Goal: Task Accomplishment & Management: Manage account settings

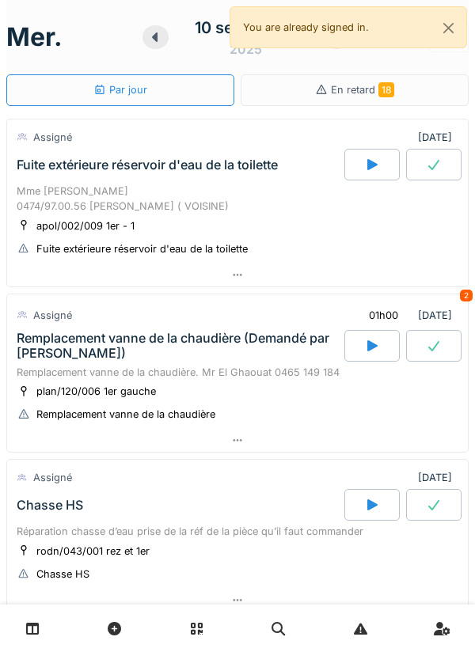
click at [47, 281] on div at bounding box center [237, 274] width 460 height 23
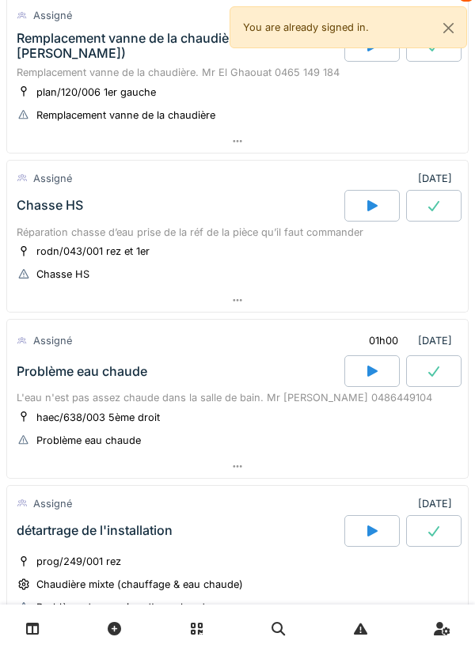
scroll to position [784, 0]
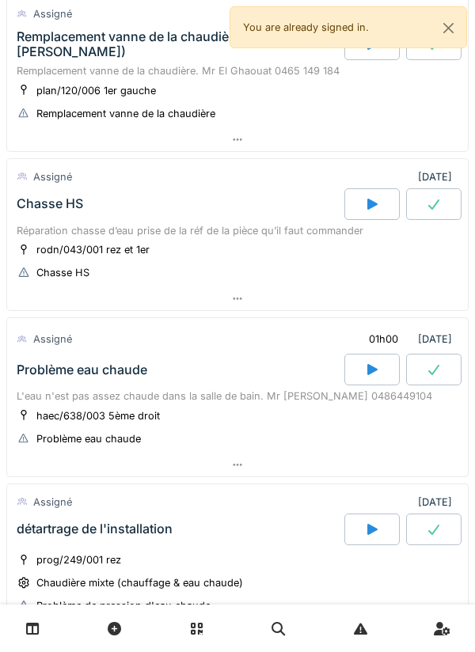
click at [218, 287] on div at bounding box center [237, 298] width 460 height 23
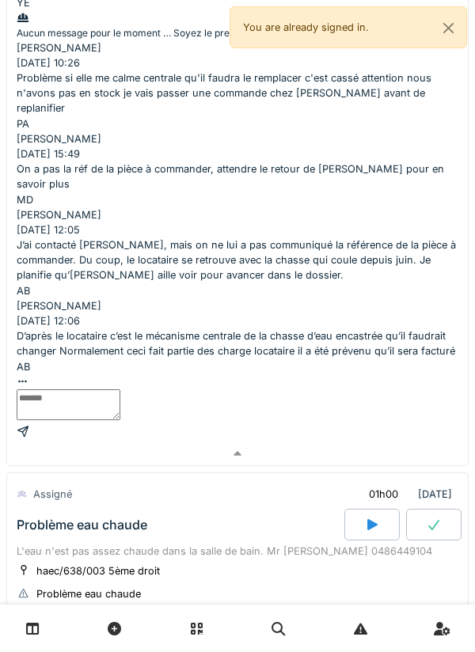
scroll to position [1554, 0]
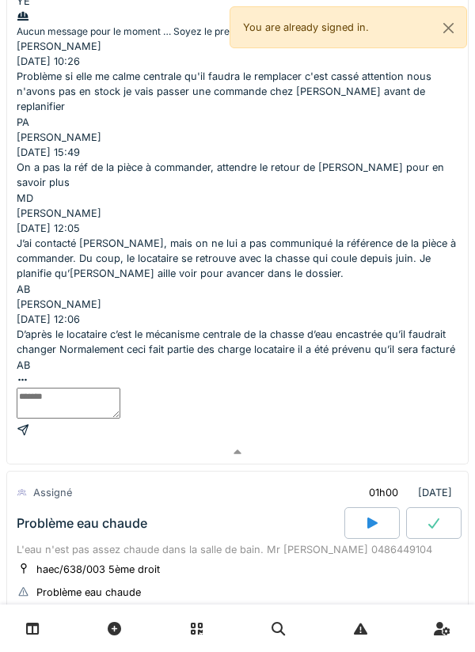
click at [42, 607] on div at bounding box center [237, 618] width 460 height 23
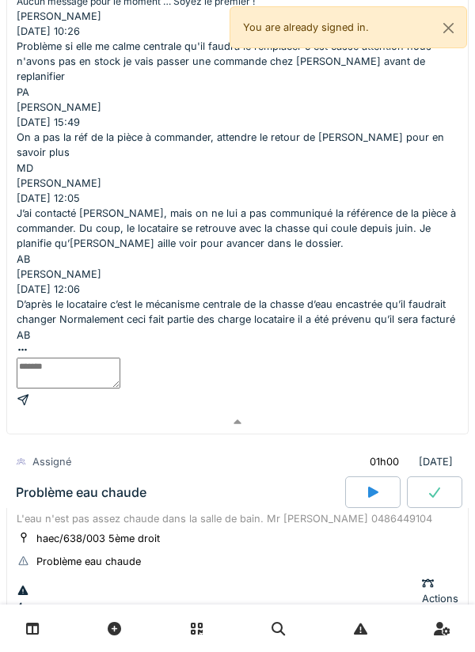
scroll to position [1624, 0]
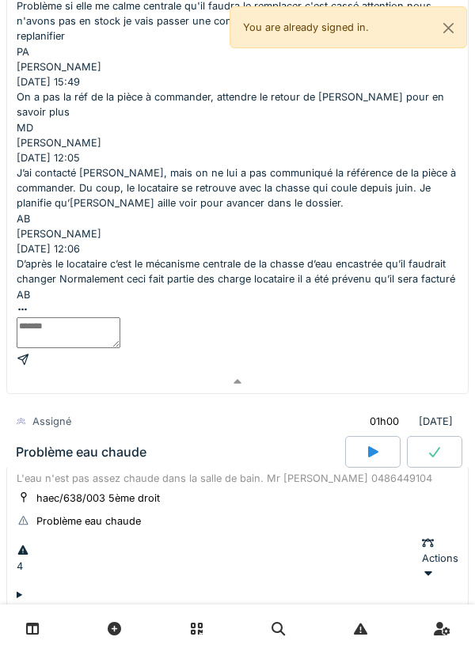
click at [97, 536] on div "4 Actions" at bounding box center [237, 559] width 441 height 46
click at [176, 436] on div "Problème eau chaude" at bounding box center [179, 452] width 332 height 32
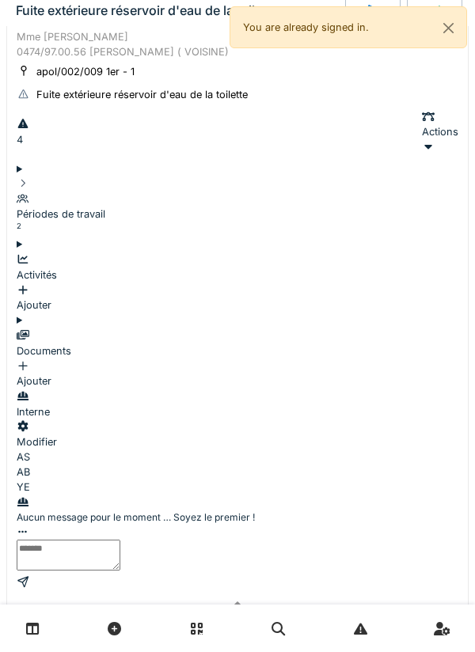
scroll to position [0, 0]
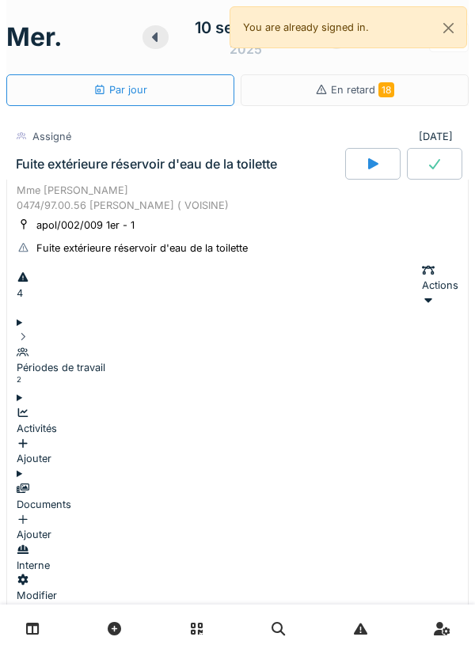
click at [152, 40] on icon at bounding box center [155, 37] width 16 height 13
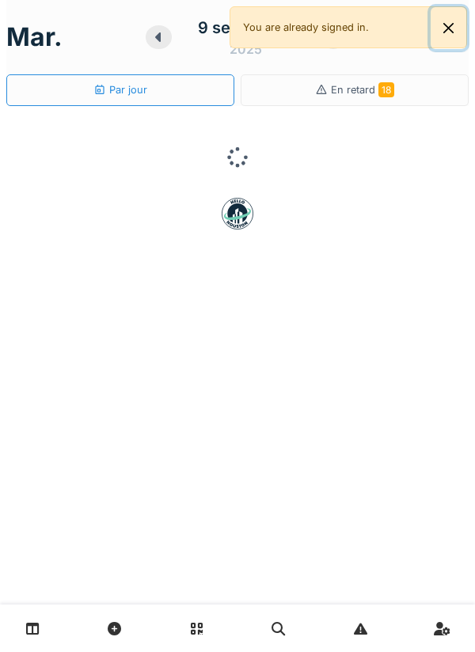
click at [450, 44] on button "Close" at bounding box center [448, 28] width 36 height 42
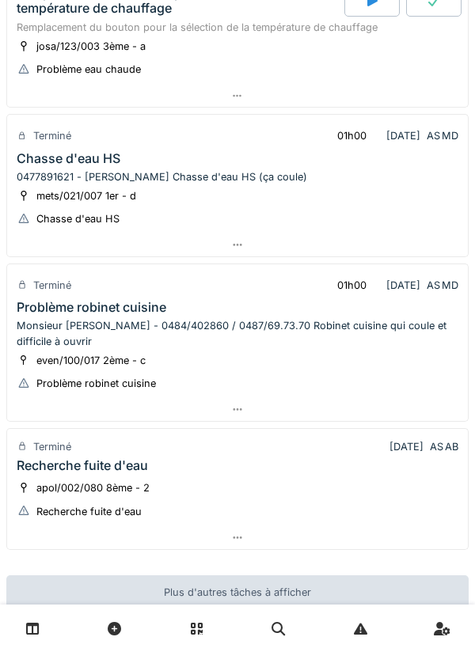
scroll to position [960, 0]
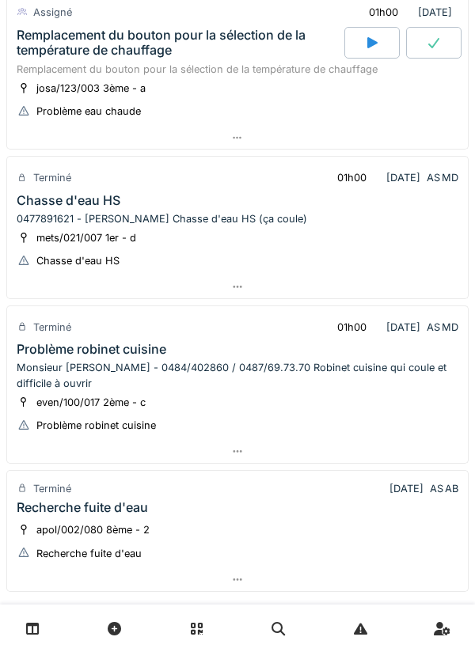
click at [294, 150] on div at bounding box center [237, 138] width 460 height 23
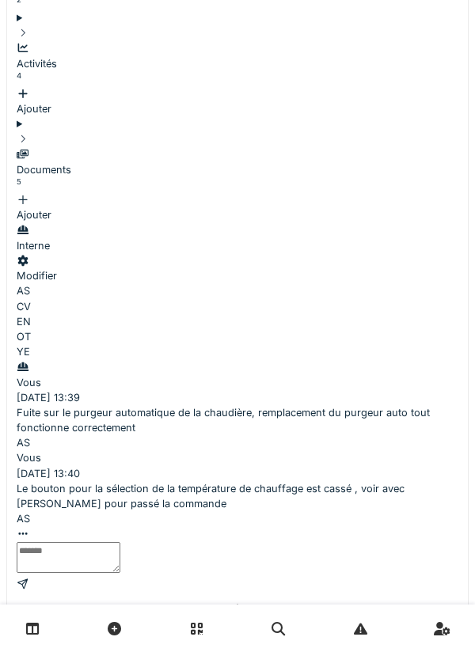
scroll to position [1198, 0]
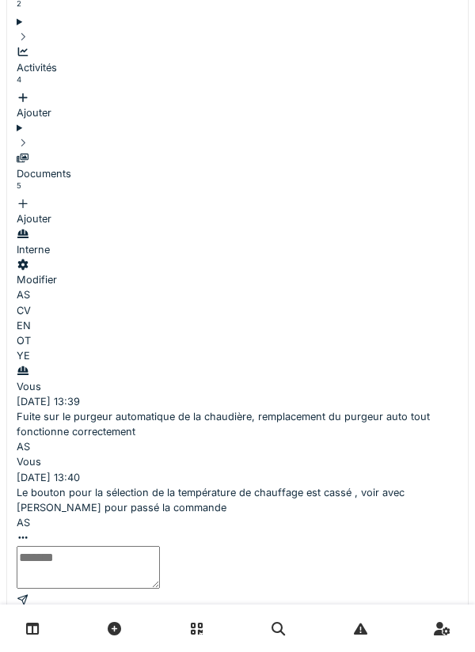
click at [160, 546] on textarea at bounding box center [88, 567] width 143 height 43
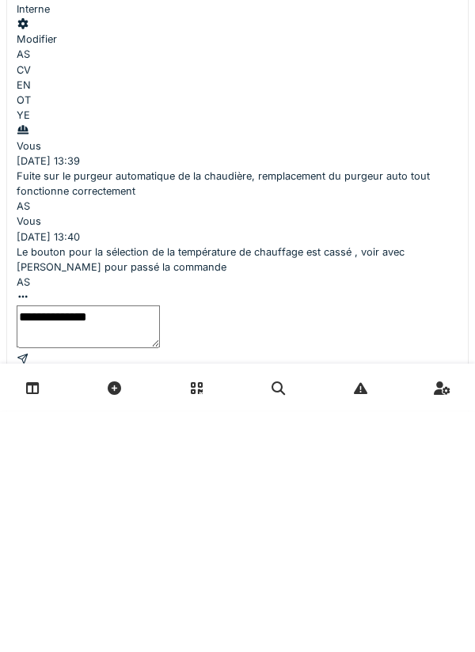
type textarea "**********"
click at [426, 581] on div at bounding box center [237, 588] width 441 height 15
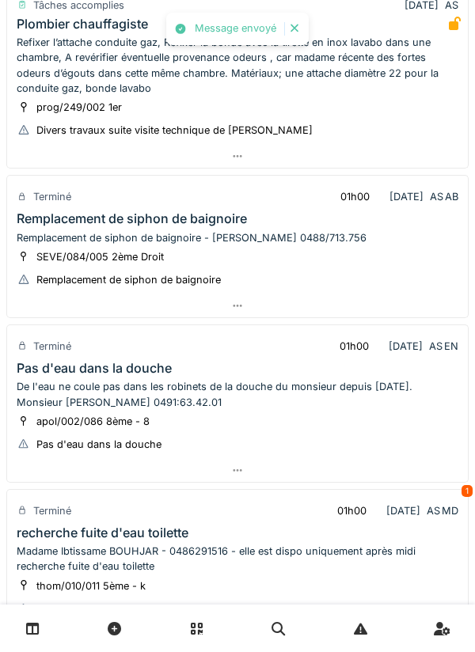
scroll to position [0, 0]
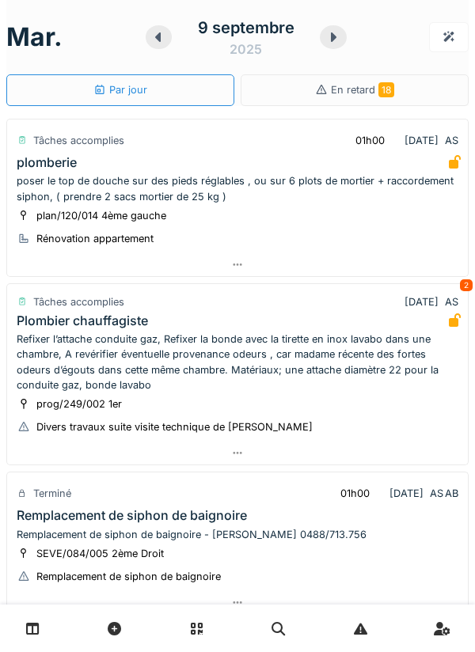
click at [335, 44] on div at bounding box center [333, 37] width 27 height 24
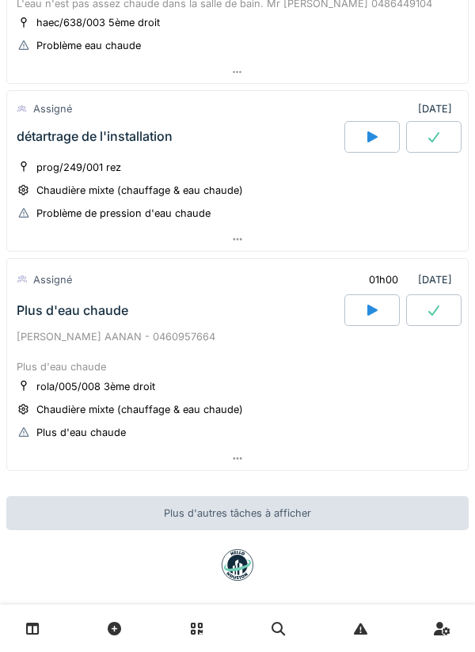
scroll to position [698, 0]
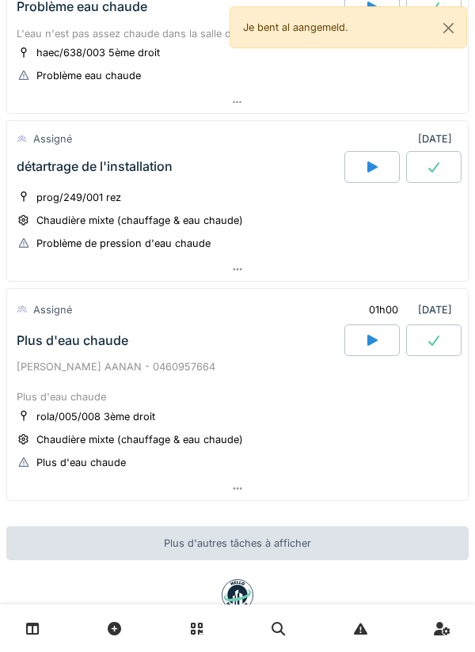
scroll to position [665, 0]
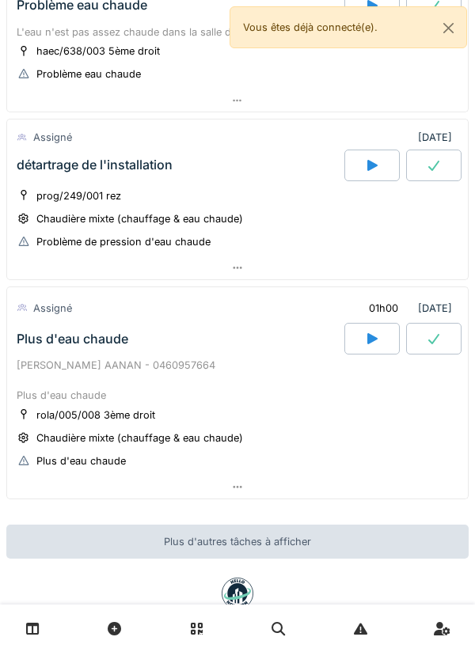
scroll to position [708, 0]
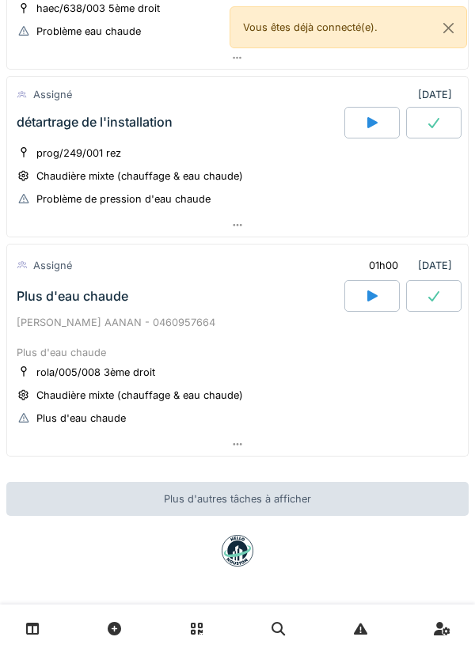
click at [256, 218] on div at bounding box center [237, 225] width 460 height 23
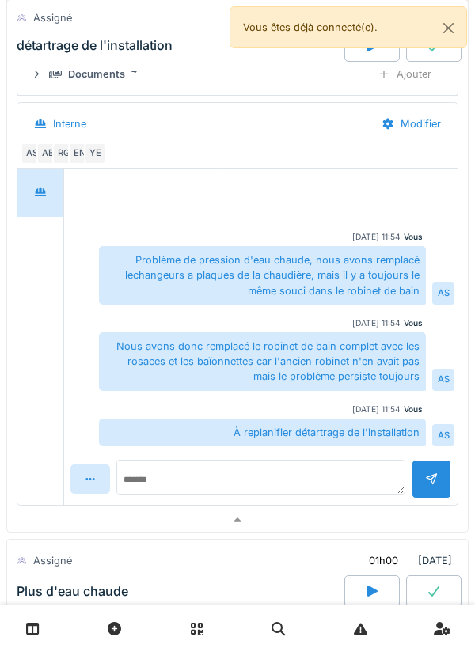
scroll to position [1002, 0]
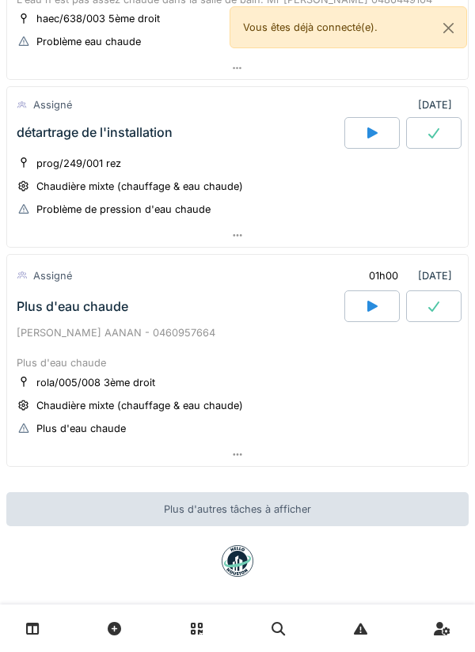
scroll to position [703, 0]
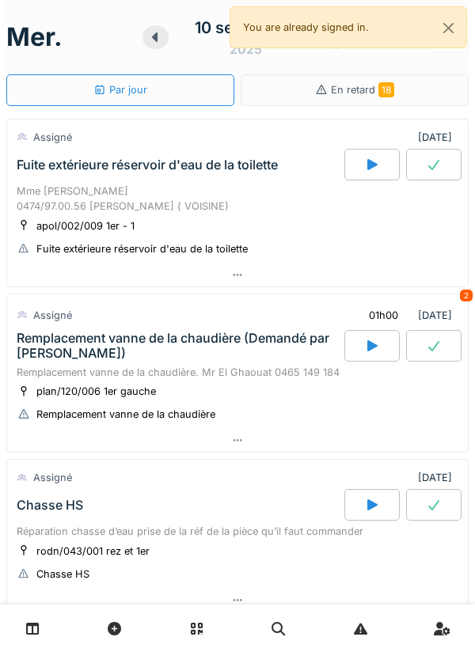
click at [358, 178] on div at bounding box center [371, 165] width 55 height 32
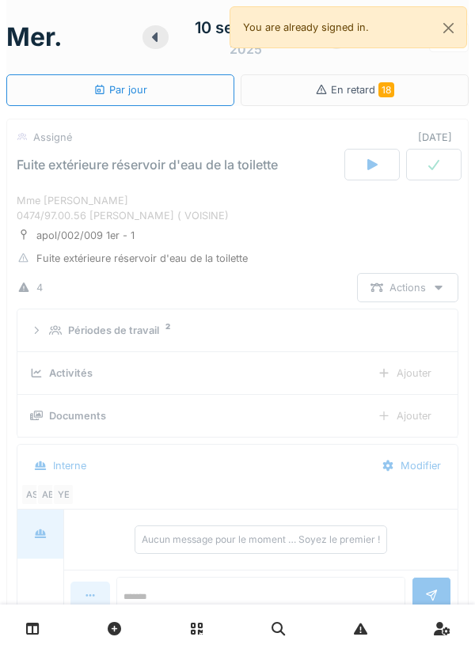
scroll to position [55, 0]
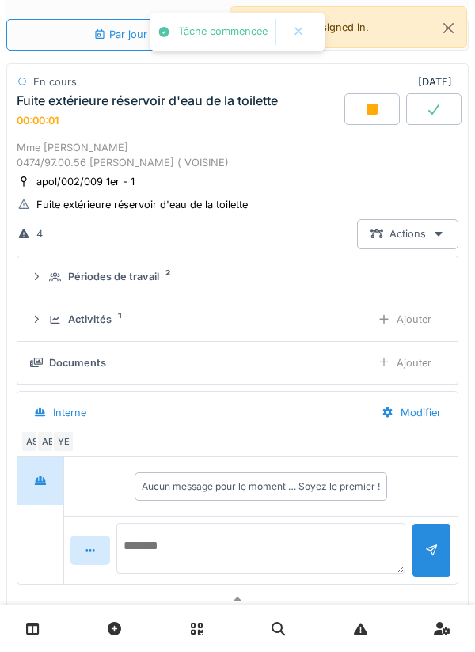
click at [329, 540] on textarea at bounding box center [260, 548] width 289 height 51
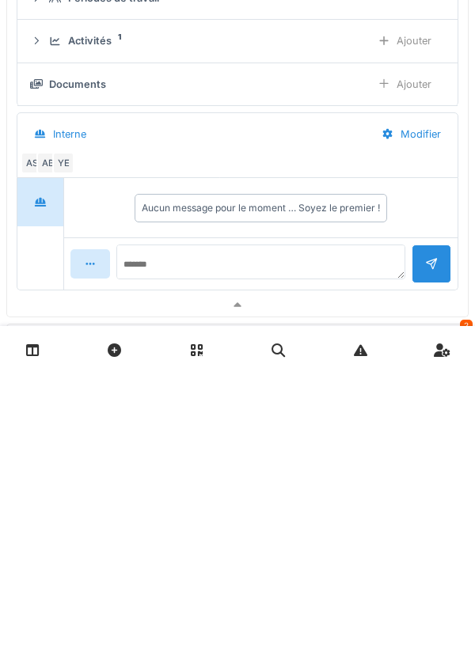
click at [422, 331] on div "Ajouter" at bounding box center [404, 319] width 81 height 29
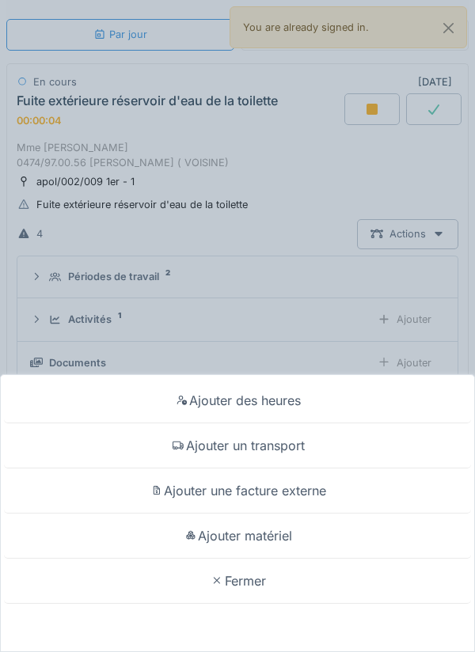
click at [312, 454] on div "Ajouter un transport" at bounding box center [237, 445] width 467 height 45
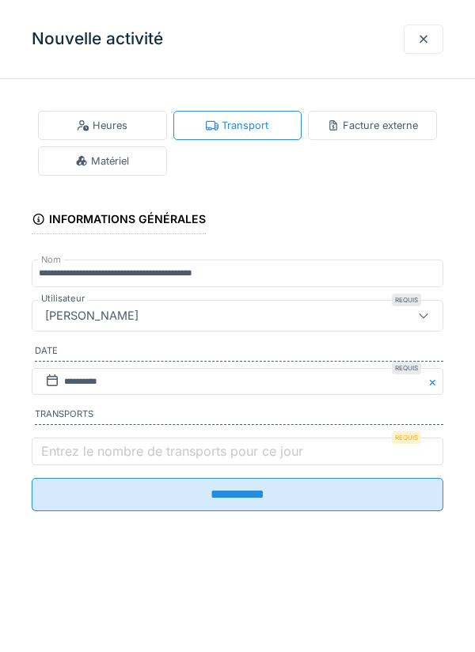
click at [276, 450] on label "Entrez le nombre de transports pour ce jour" at bounding box center [172, 450] width 268 height 19
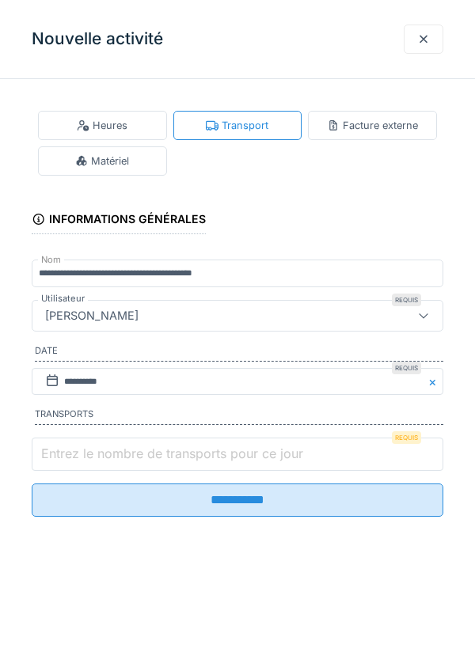
click at [276, 450] on input "Entrez le nombre de transports pour ce jour" at bounding box center [237, 453] width 411 height 33
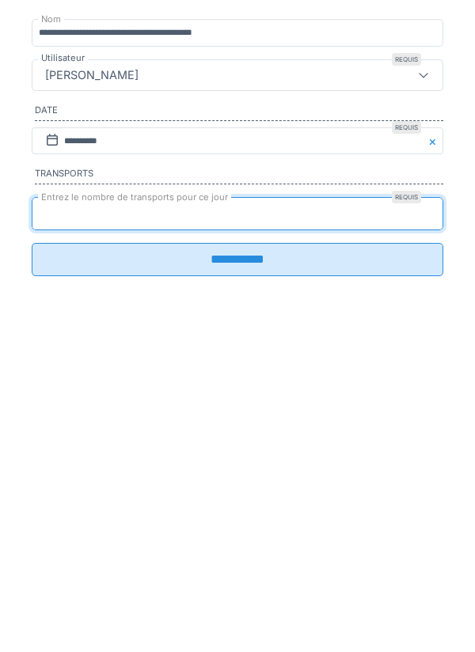
type input "*"
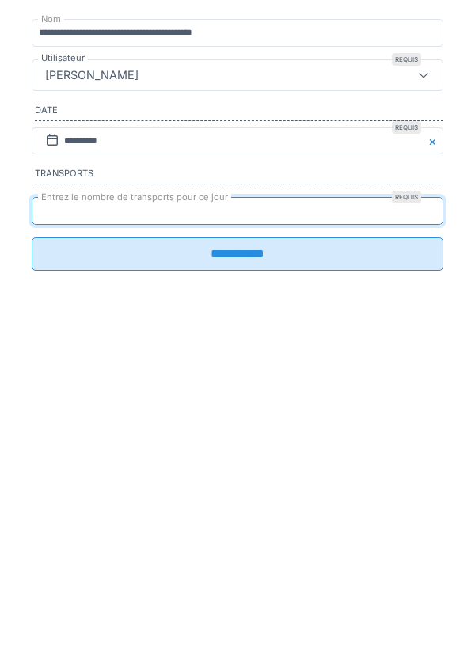
click at [336, 511] on input "**********" at bounding box center [237, 494] width 411 height 33
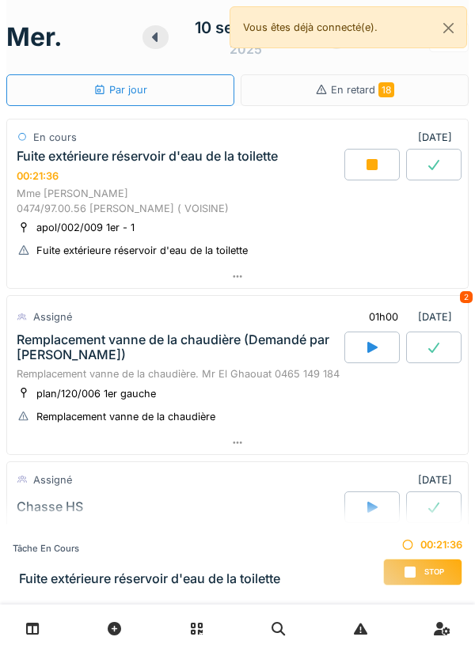
click at [282, 271] on div at bounding box center [237, 276] width 460 height 23
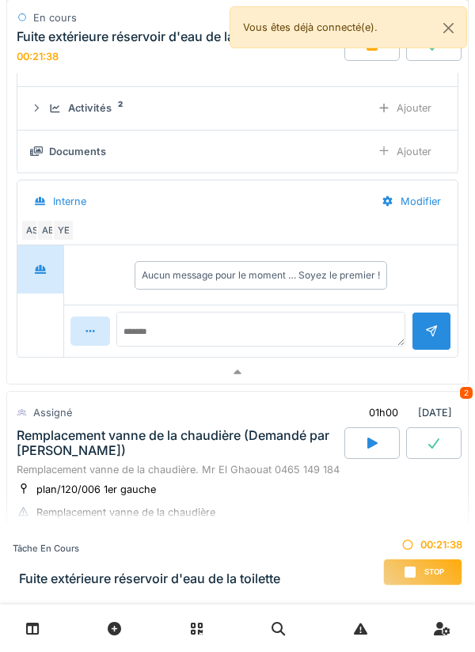
scroll to position [271, 0]
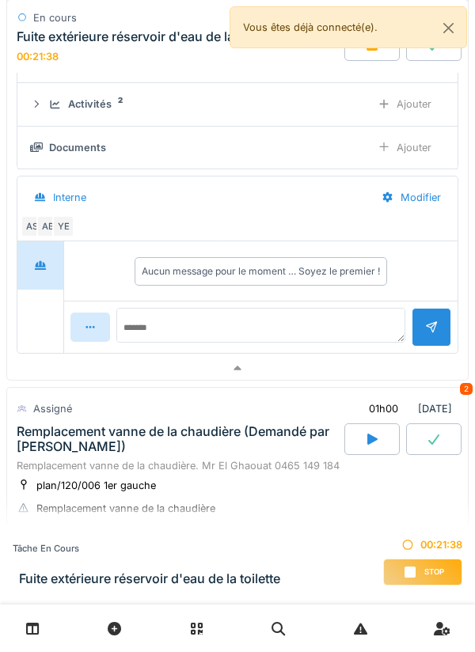
click at [290, 102] on div "Activités 2" at bounding box center [203, 104] width 309 height 15
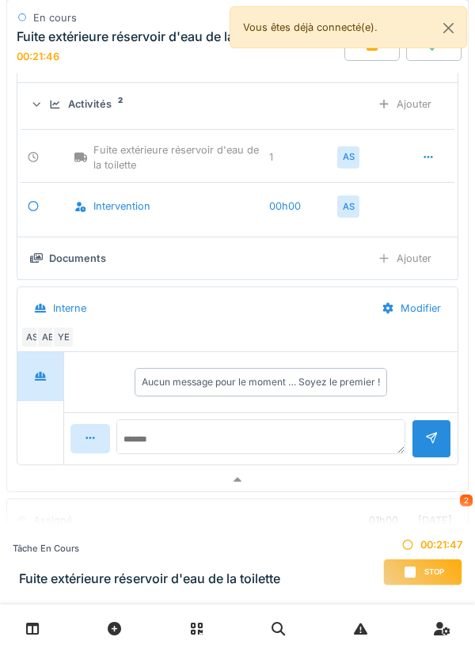
click at [259, 470] on div at bounding box center [237, 479] width 460 height 23
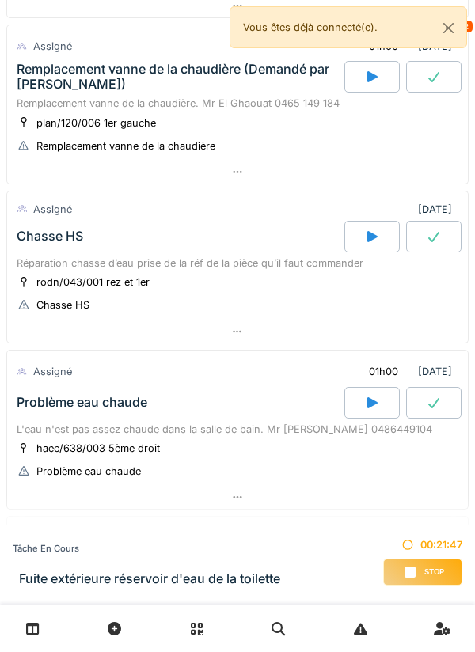
scroll to position [261, 0]
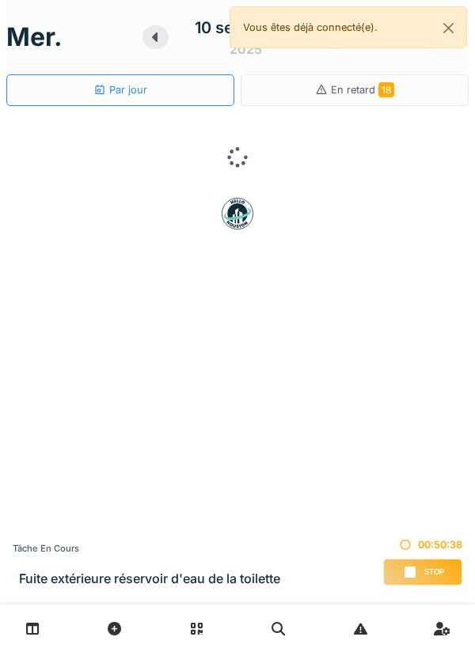
click at [420, 562] on div "Stop" at bounding box center [422, 572] width 79 height 27
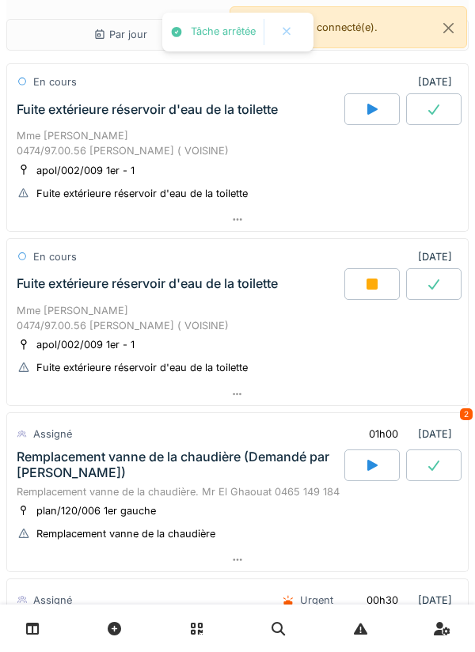
click at [296, 214] on div at bounding box center [237, 219] width 460 height 23
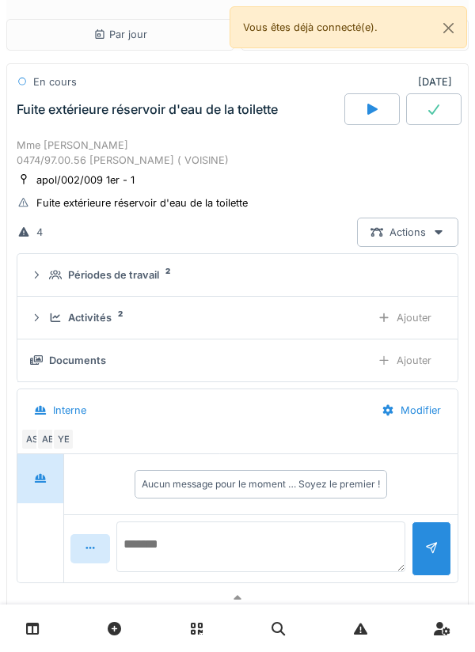
click at [266, 535] on textarea at bounding box center [260, 546] width 289 height 51
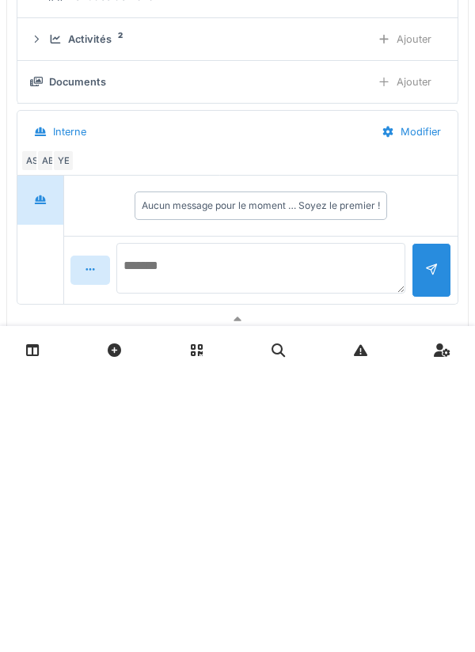
type textarea "*"
type textarea "**********"
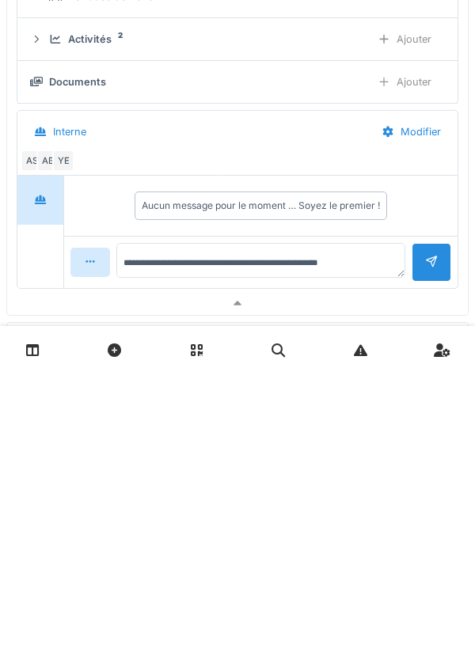
click at [447, 548] on div at bounding box center [431, 540] width 40 height 39
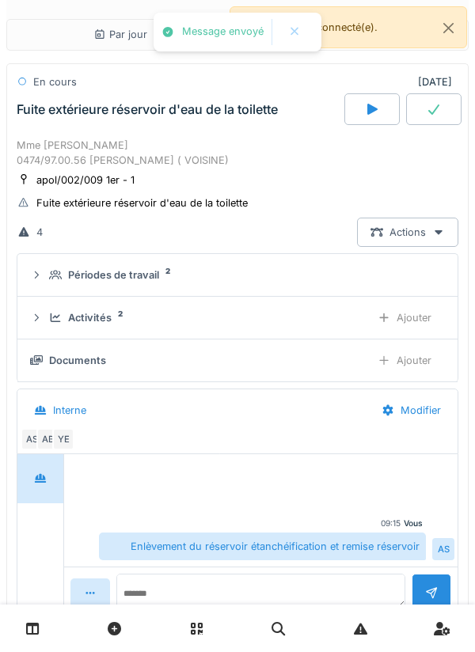
click at [286, 523] on div "Vous 09:15" at bounding box center [261, 523] width 324 height 12
click at [299, 587] on textarea at bounding box center [260, 599] width 289 height 51
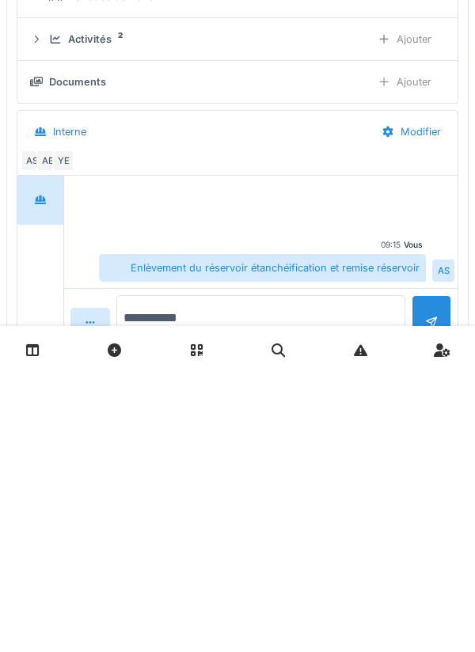
click at [396, 576] on textarea "**********" at bounding box center [260, 599] width 289 height 51
type textarea "**********"
click at [426, 600] on div at bounding box center [431, 592] width 13 height 15
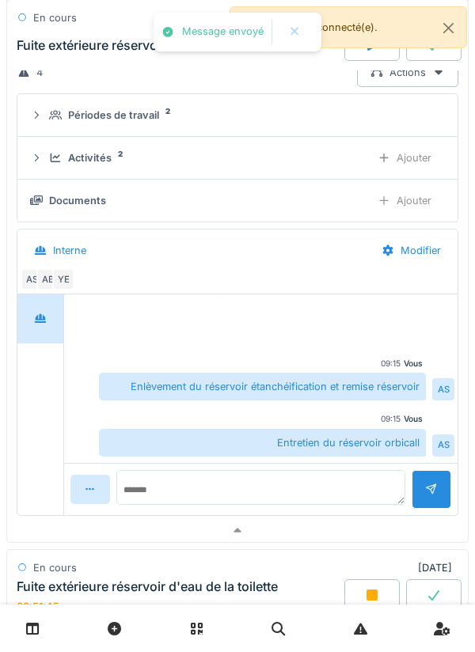
scroll to position [170, 0]
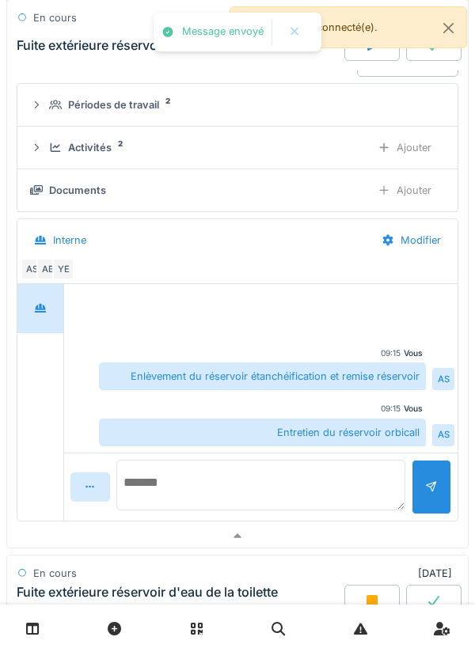
click at [300, 475] on textarea at bounding box center [260, 485] width 289 height 51
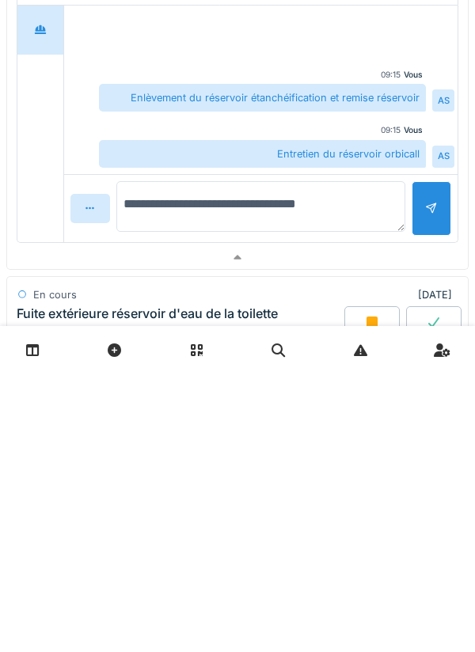
type textarea "**********"
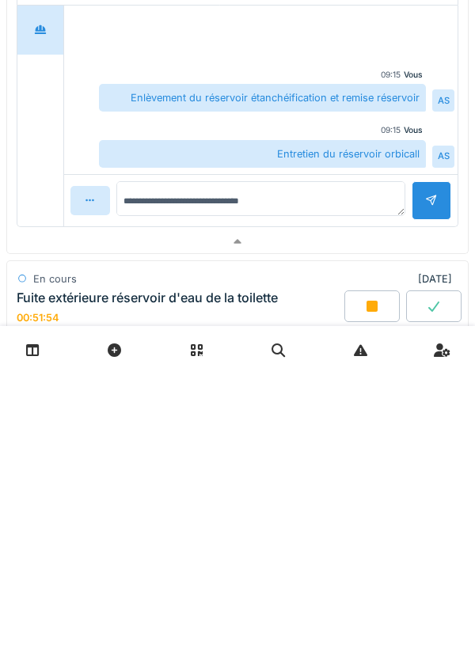
click at [427, 487] on div at bounding box center [431, 478] width 13 height 15
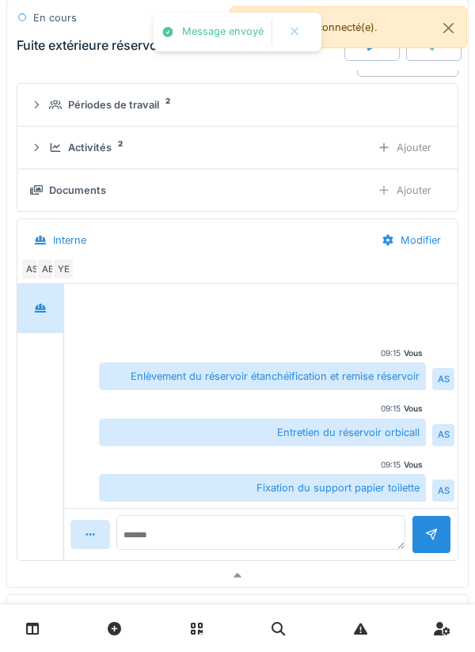
click at [420, 142] on div "Ajouter" at bounding box center [404, 147] width 81 height 29
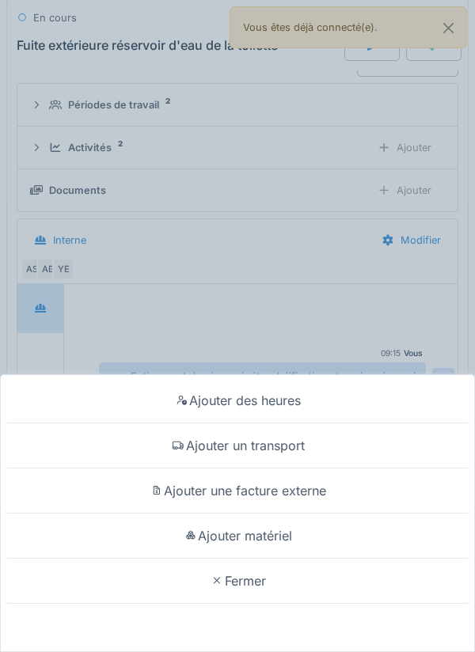
click at [300, 538] on div "Ajouter matériel" at bounding box center [237, 535] width 467 height 45
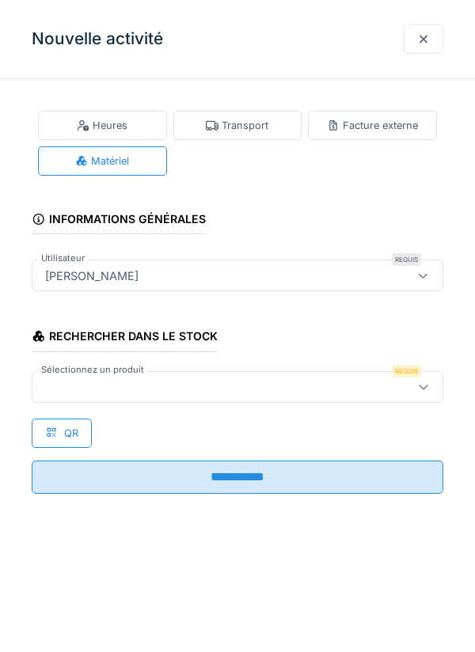
click at [279, 401] on div at bounding box center [237, 387] width 411 height 32
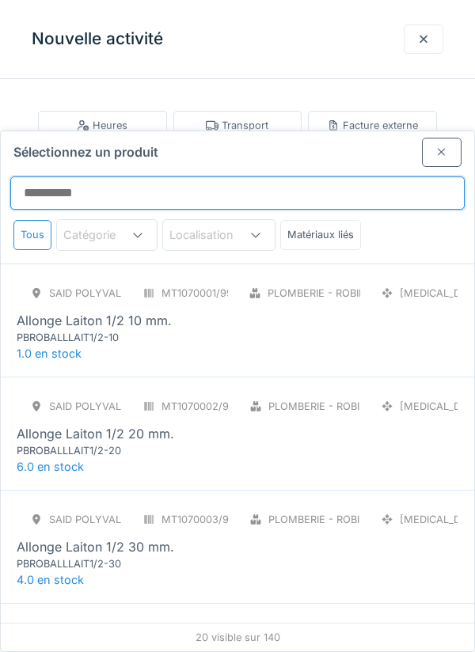
click at [362, 176] on input "Sélectionnez un produit" at bounding box center [237, 192] width 454 height 33
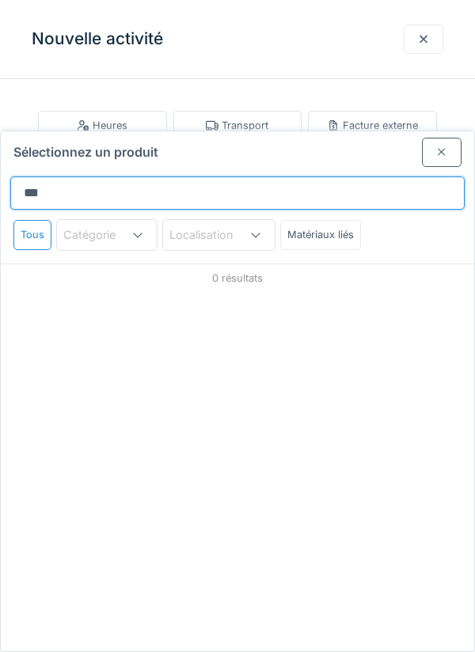
type input "****"
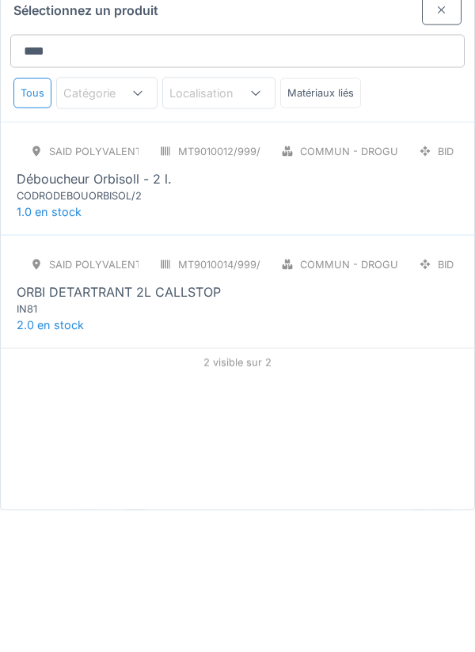
click at [352, 392] on div "SAID polyvalent RE MT9010014/999/012 Commun - Droguerie BID ORBI DETARTRANT 2L …" at bounding box center [237, 425] width 441 height 66
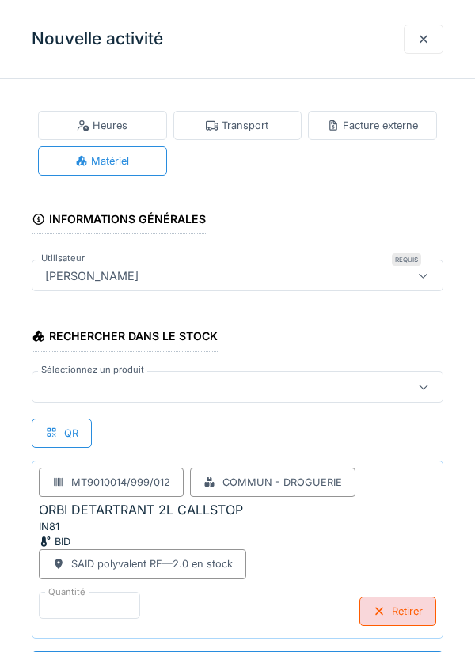
scroll to position [1, 0]
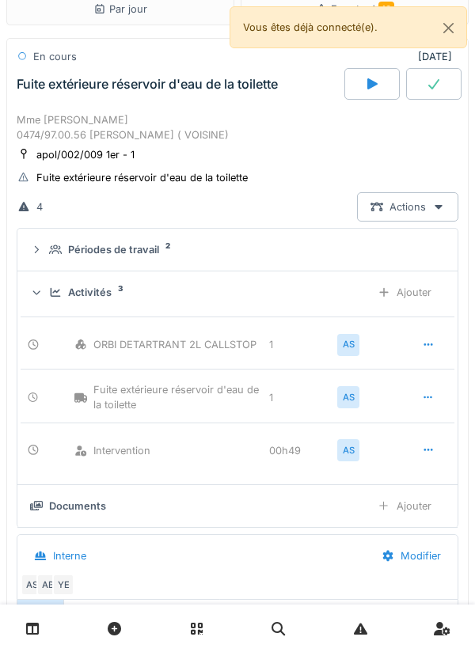
scroll to position [24, 0]
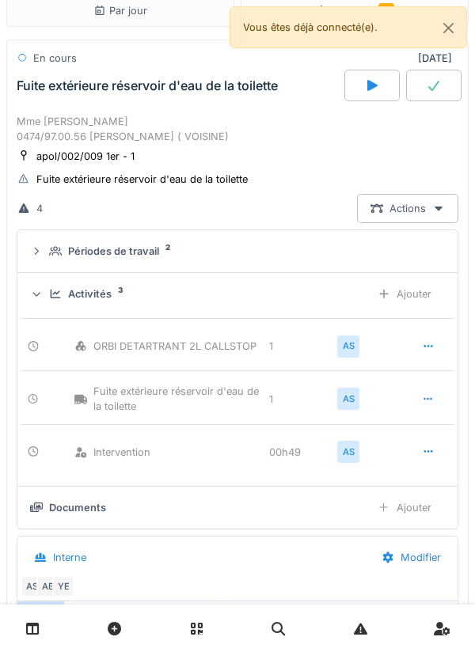
click at [422, 512] on div "Ajouter" at bounding box center [404, 507] width 81 height 29
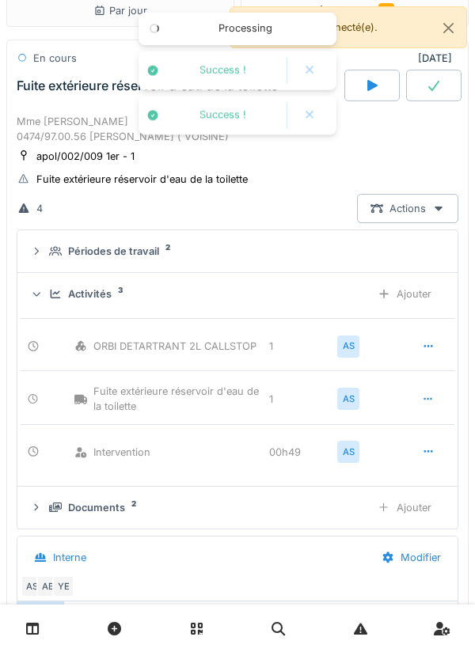
click at [430, 88] on icon at bounding box center [433, 86] width 11 height 10
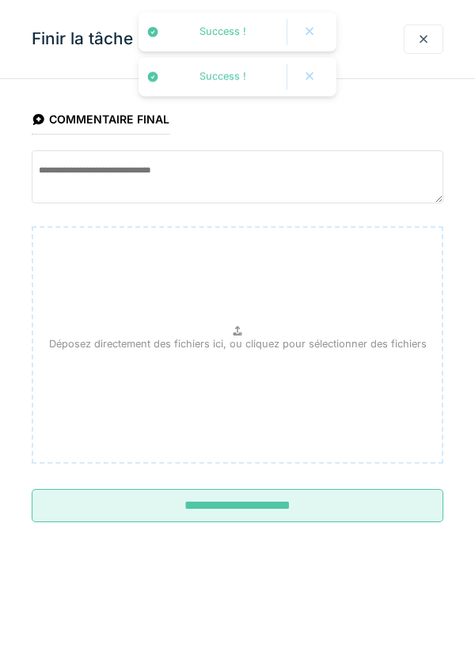
click at [250, 496] on input "**********" at bounding box center [237, 505] width 411 height 33
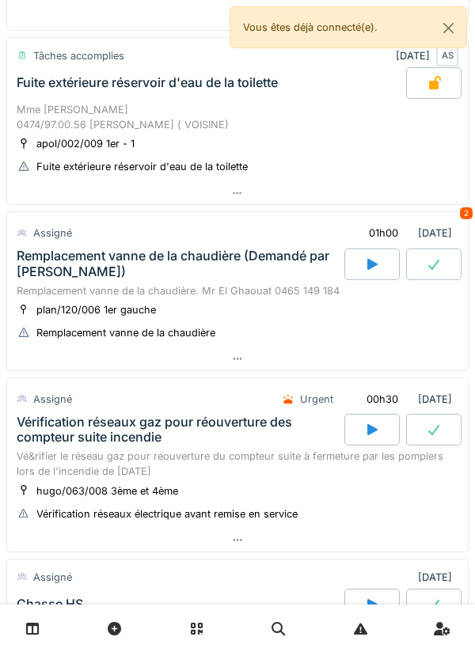
scroll to position [196, 0]
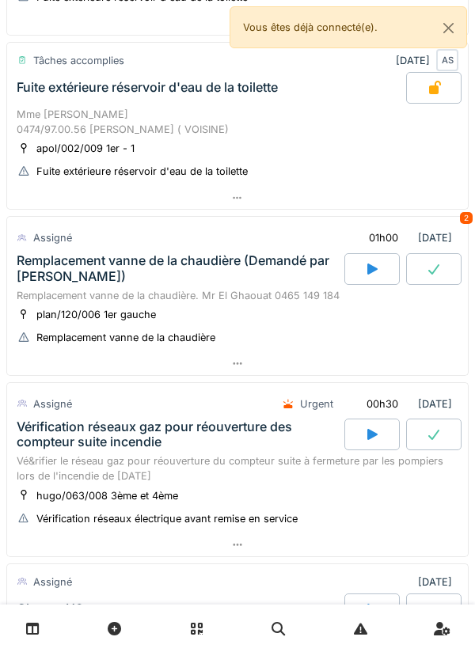
click at [364, 263] on icon at bounding box center [372, 269] width 16 height 13
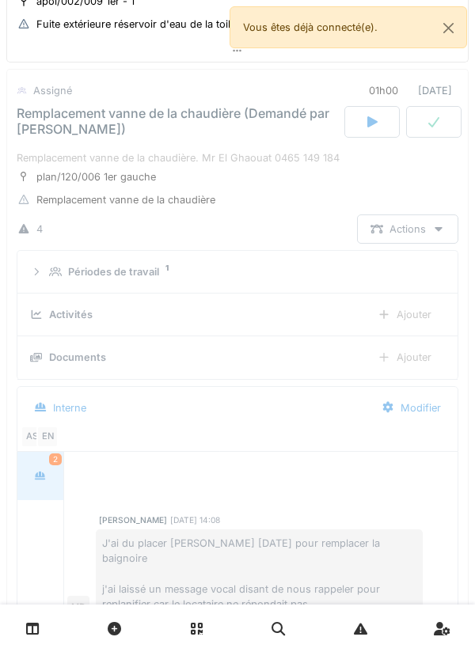
scroll to position [349, 0]
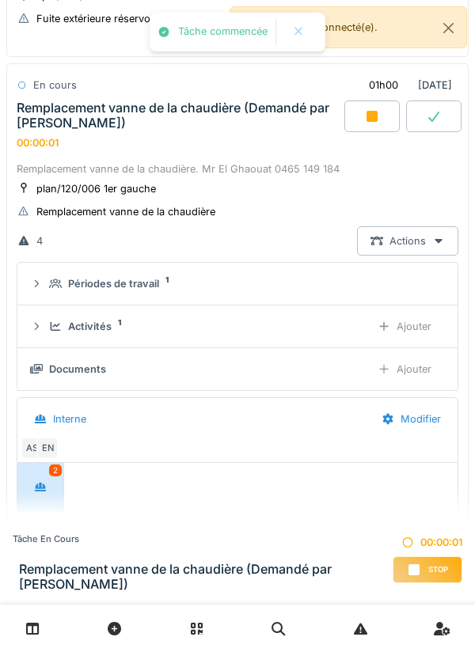
click at [418, 332] on div "Ajouter" at bounding box center [404, 326] width 81 height 29
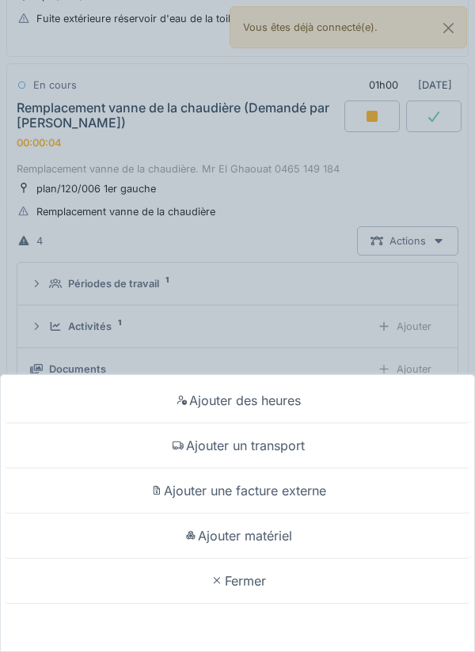
click at [299, 434] on div "Ajouter un transport" at bounding box center [237, 445] width 467 height 45
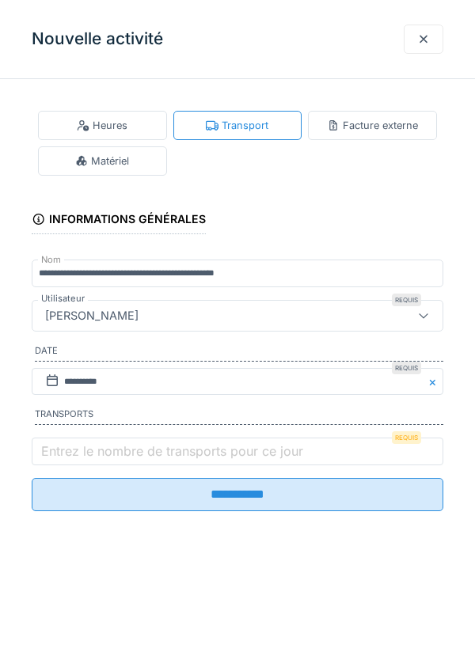
click at [191, 452] on label "Entrez le nombre de transports pour ce jour" at bounding box center [172, 450] width 268 height 19
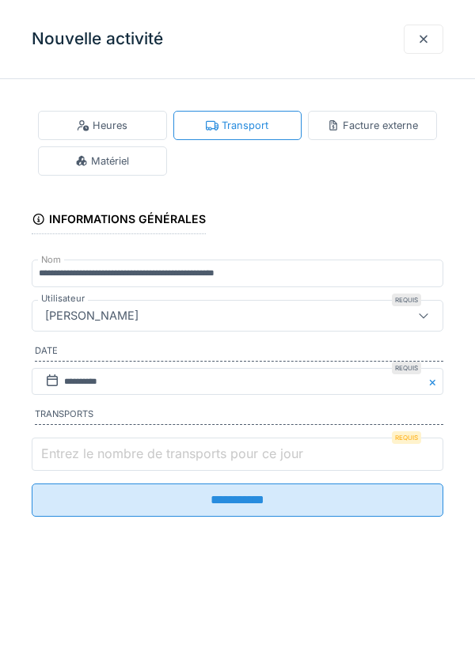
click at [191, 452] on input "Entrez le nombre de transports pour ce jour" at bounding box center [237, 453] width 411 height 33
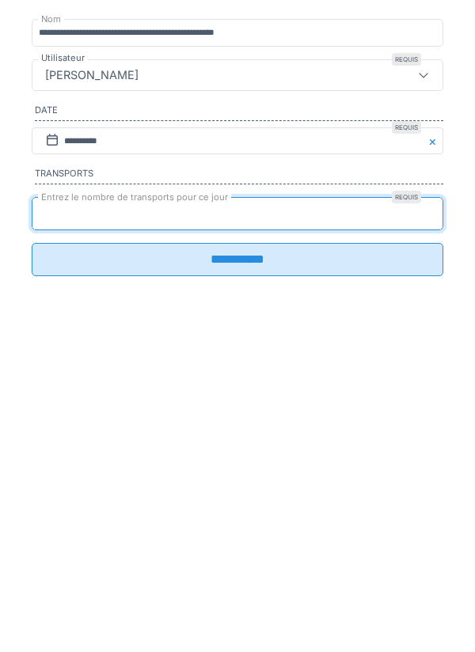
type input "*"
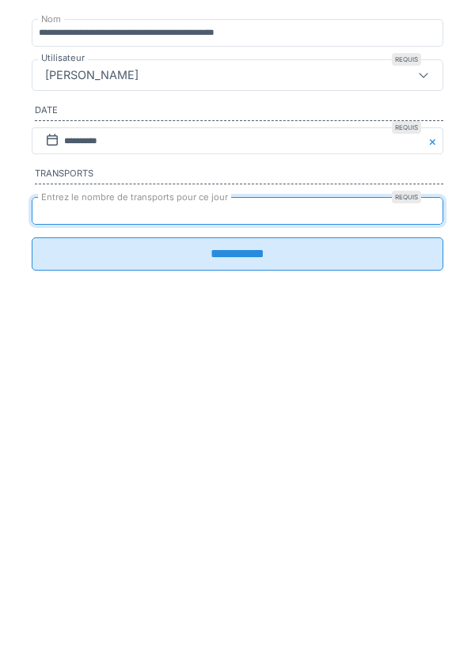
click at [201, 509] on input "**********" at bounding box center [237, 494] width 411 height 33
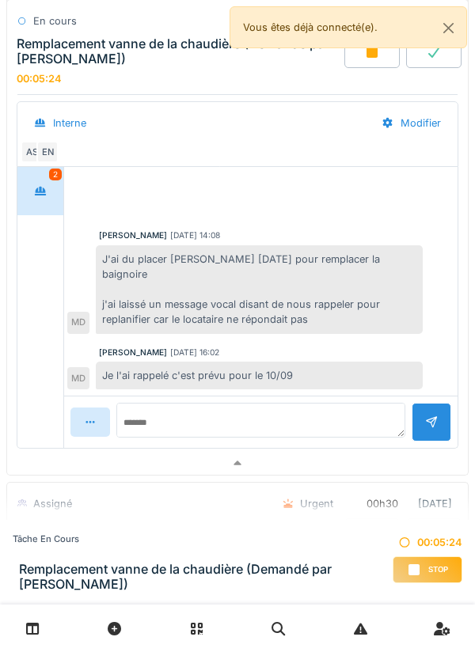
click at [378, 452] on div at bounding box center [237, 463] width 460 height 23
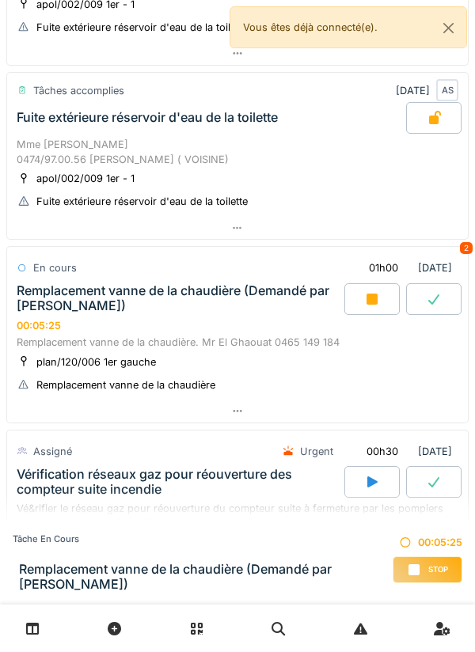
scroll to position [0, 0]
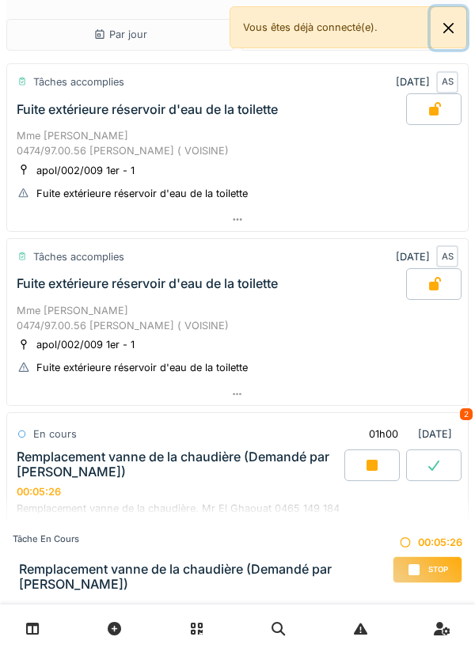
click at [461, 32] on button "Close" at bounding box center [448, 28] width 36 height 42
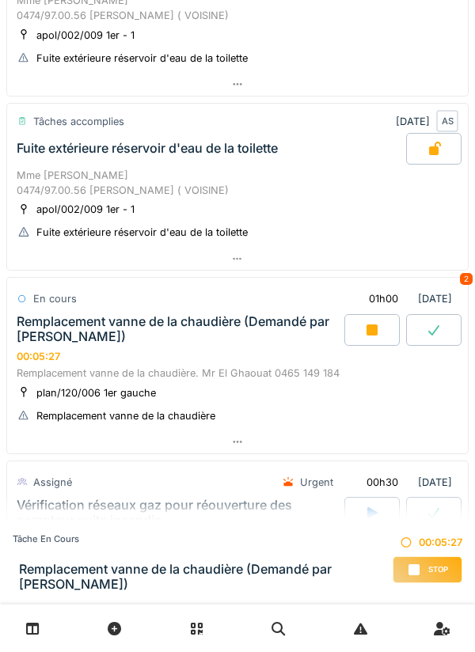
scroll to position [168, 0]
